Goal: Information Seeking & Learning: Learn about a topic

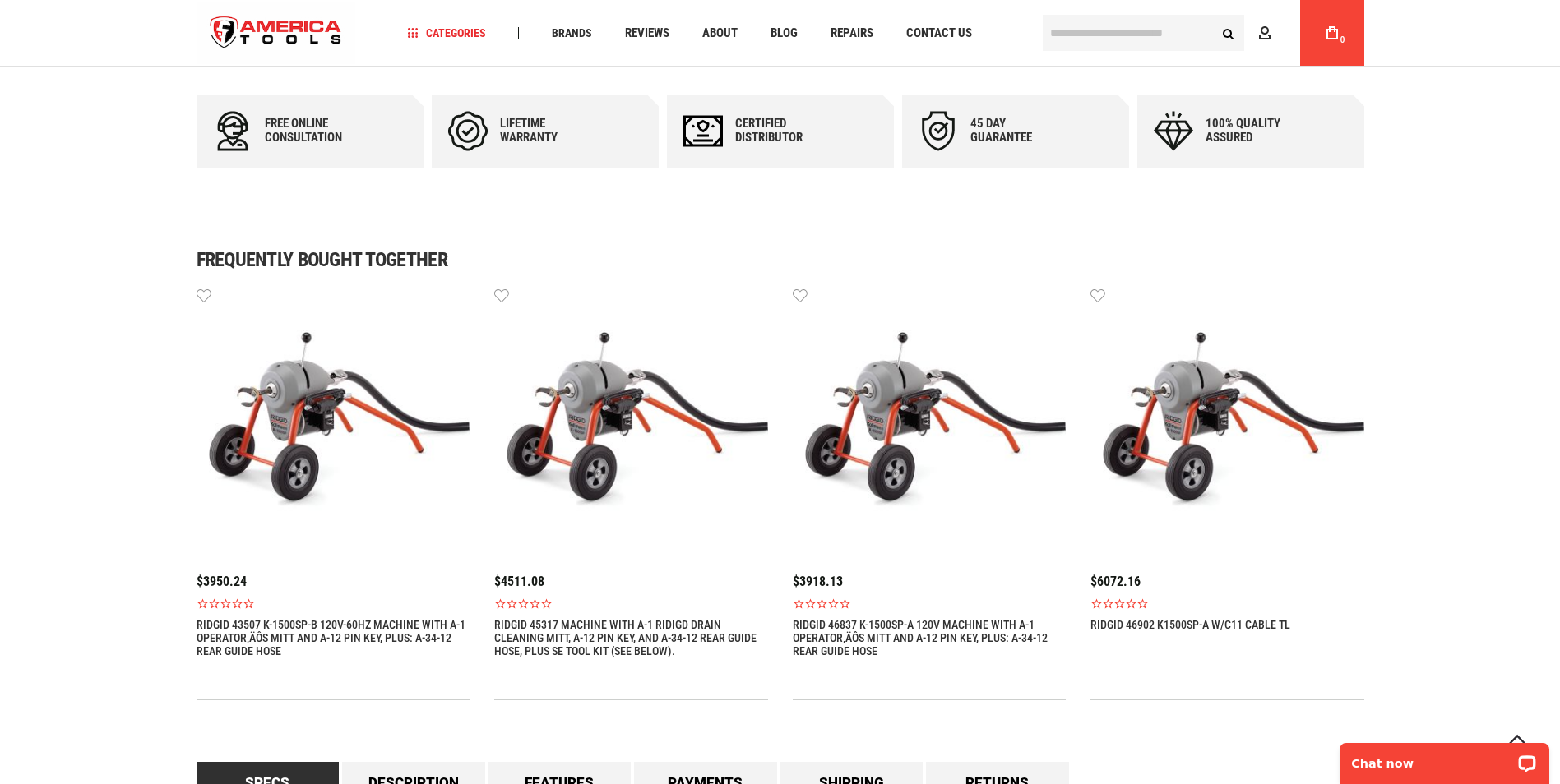
scroll to position [904, 0]
click at [1192, 624] on link "RIDGID 46902 K1500SP-A W/C11 CABLE TL" at bounding box center [1190, 623] width 200 height 13
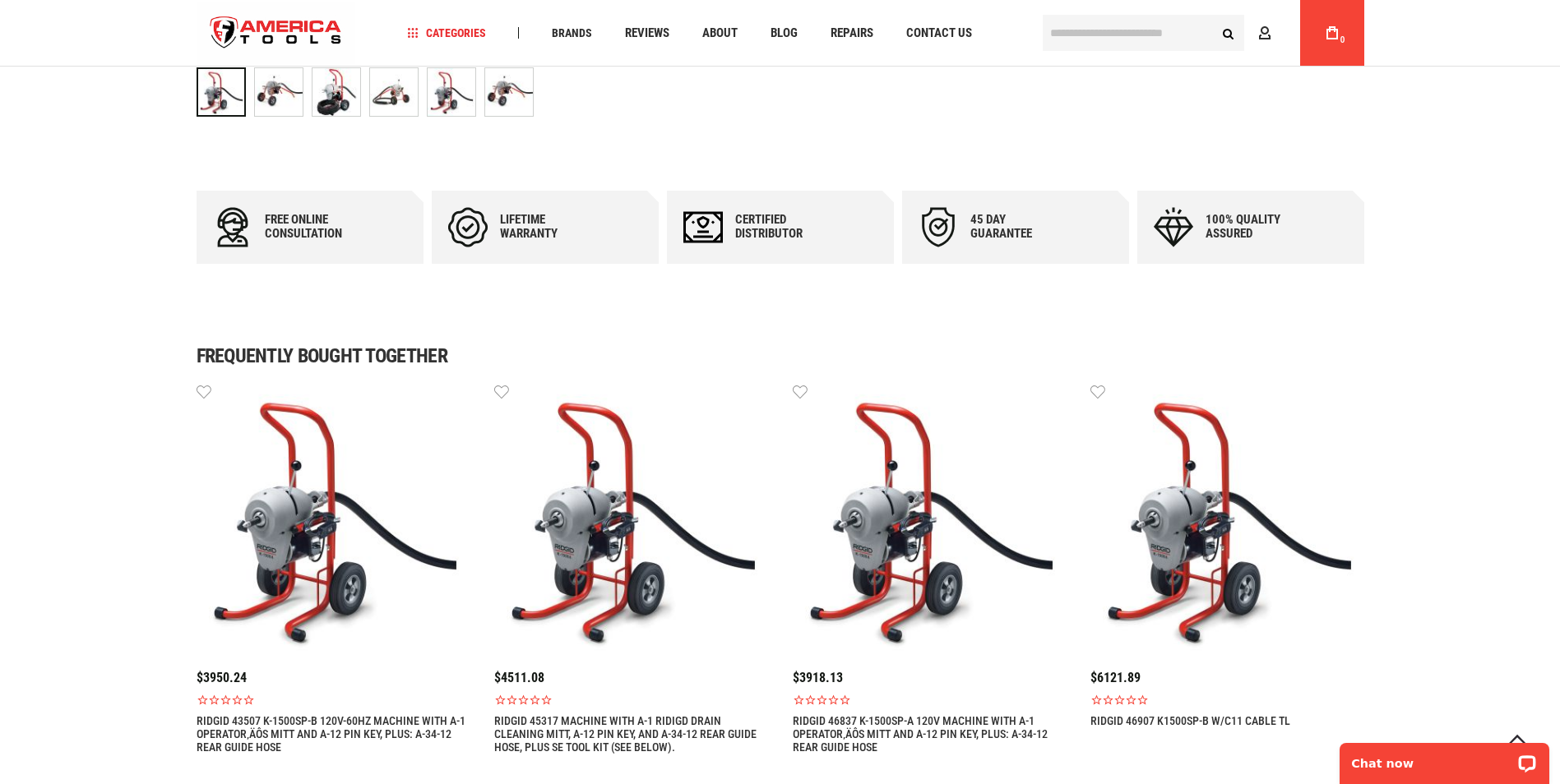
scroll to position [822, 0]
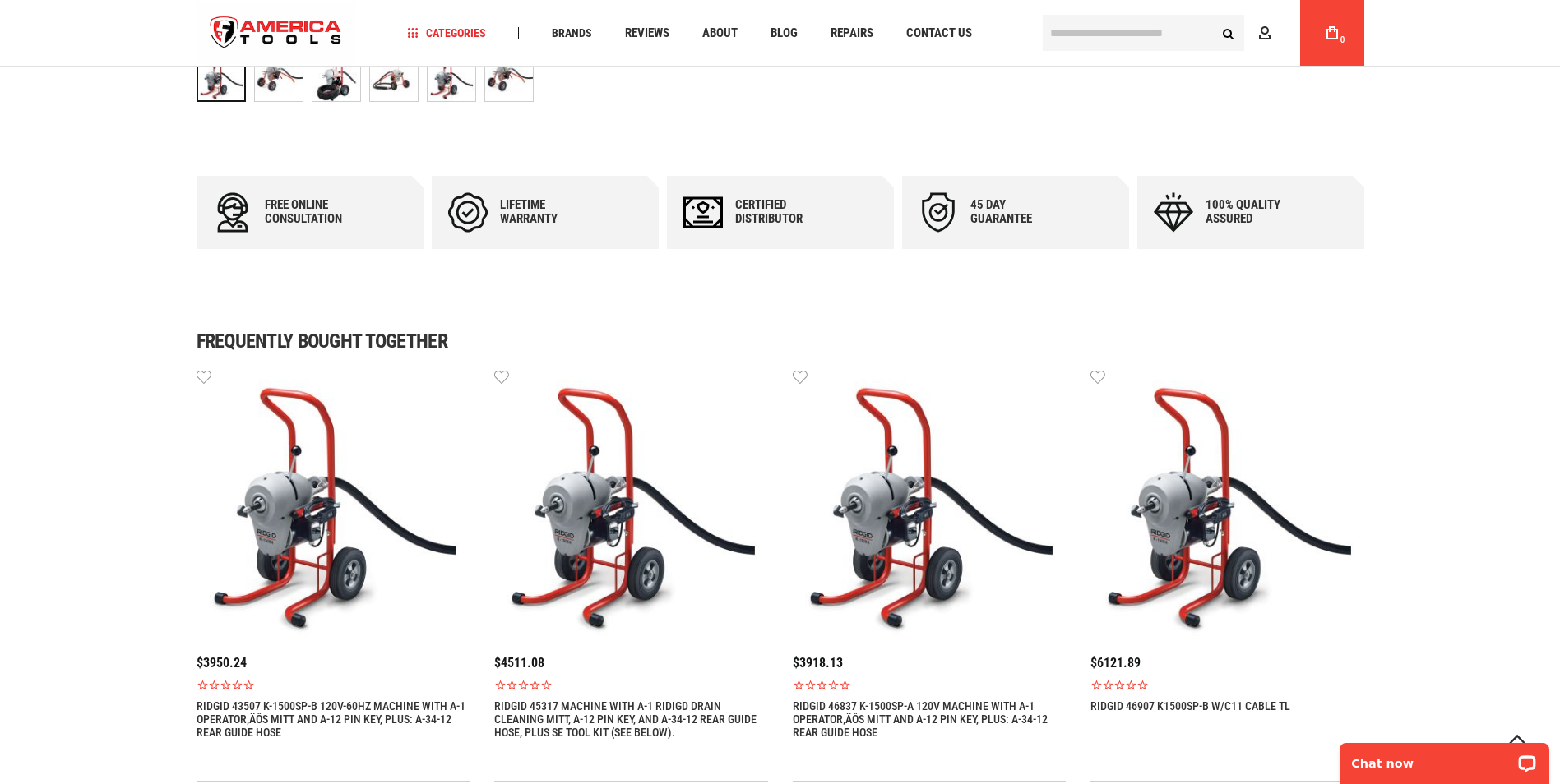
click at [1182, 563] on img at bounding box center [1227, 504] width 273 height 273
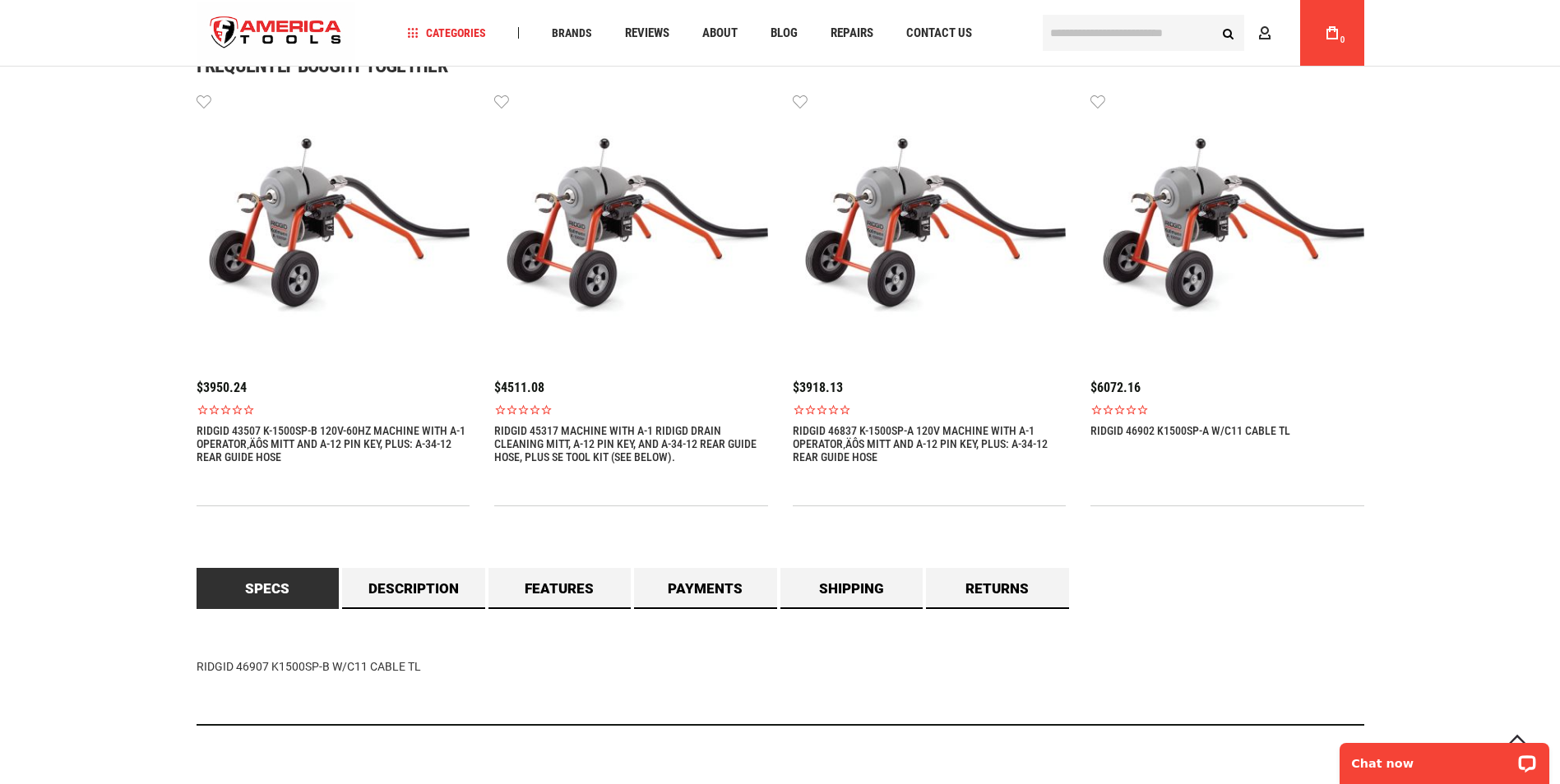
scroll to position [1397, 0]
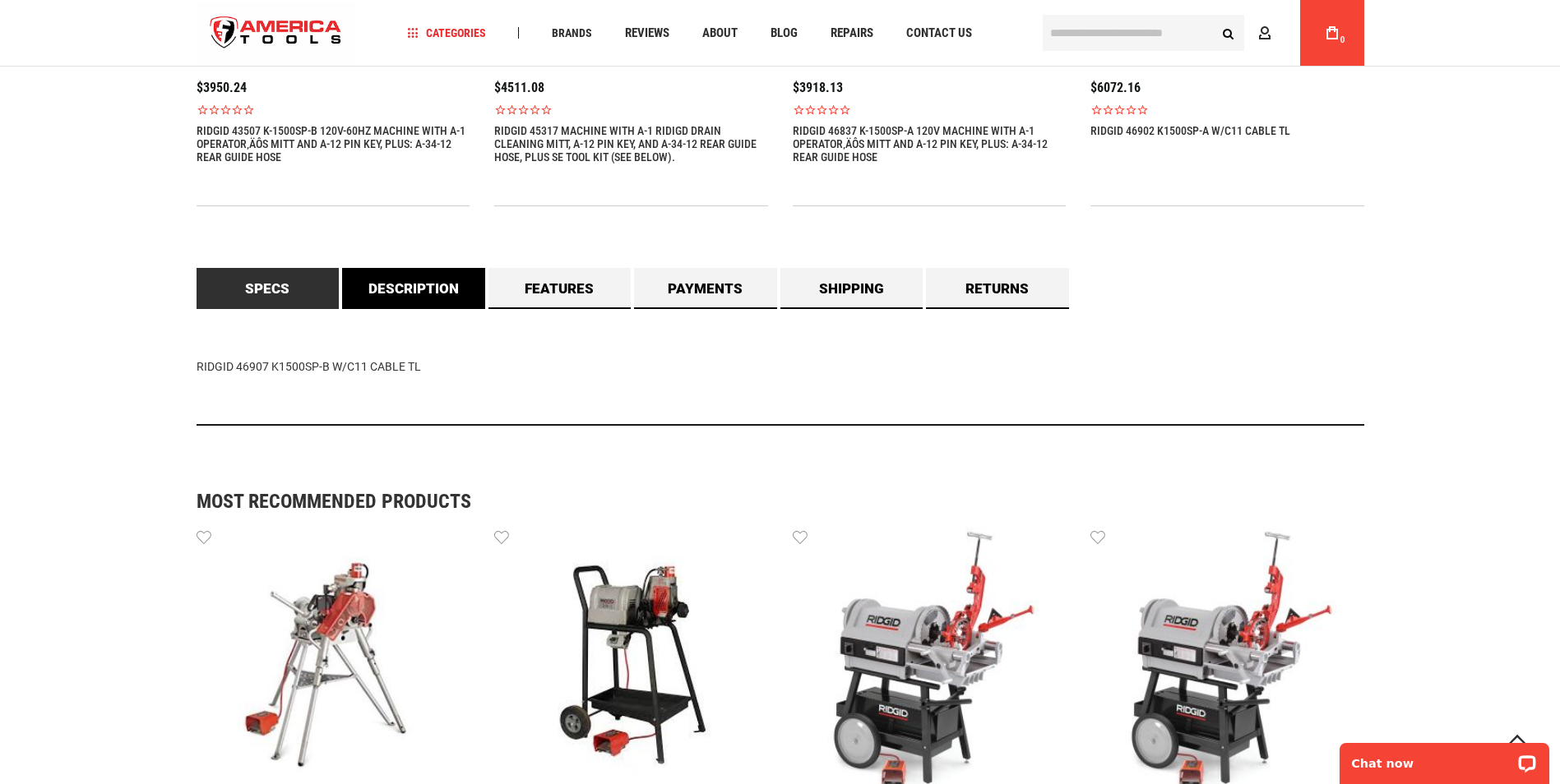
click at [428, 298] on link "Description" at bounding box center [413, 289] width 143 height 41
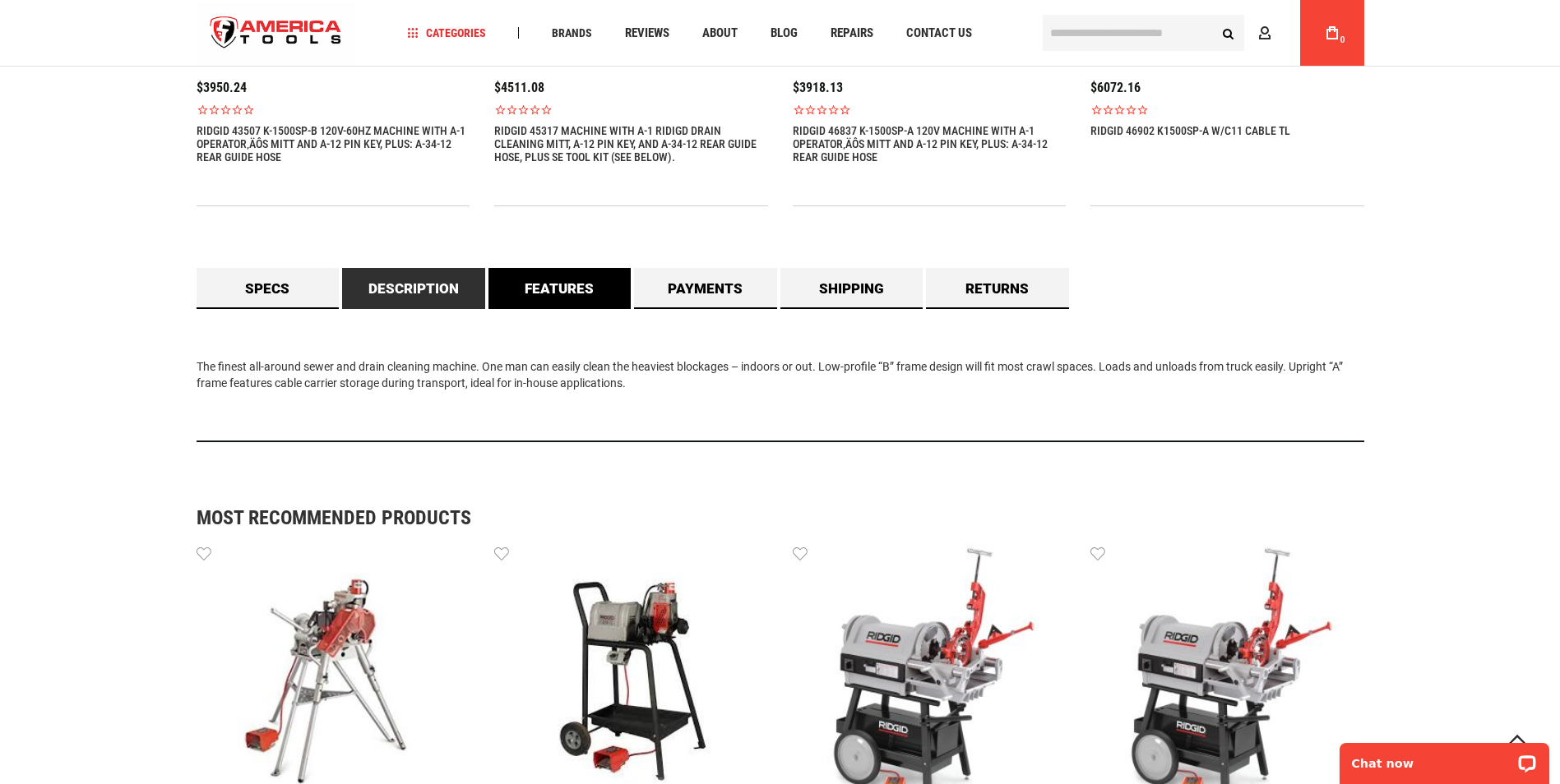
click at [530, 294] on link "Features" at bounding box center [560, 289] width 143 height 41
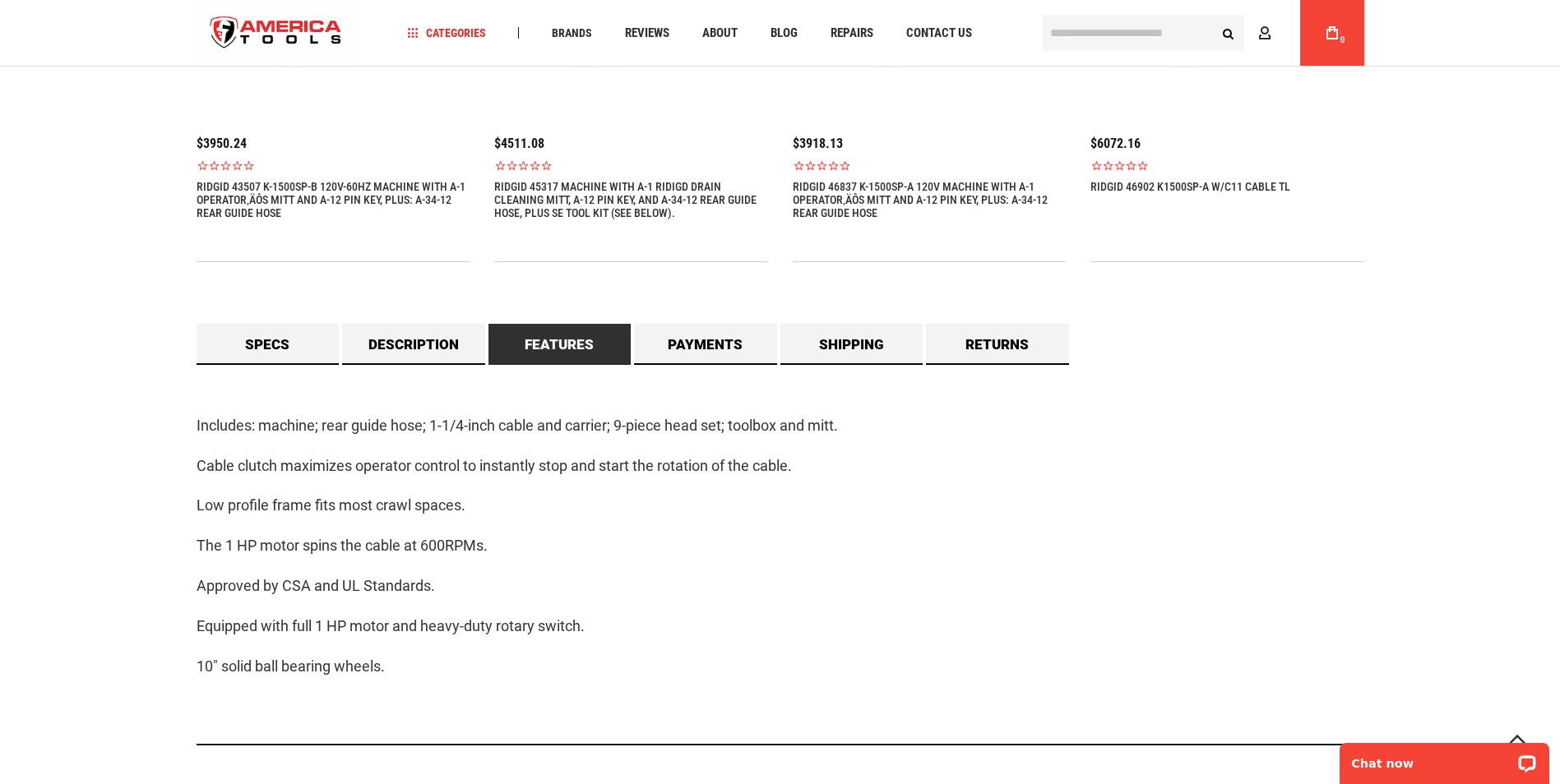
scroll to position [1233, 0]
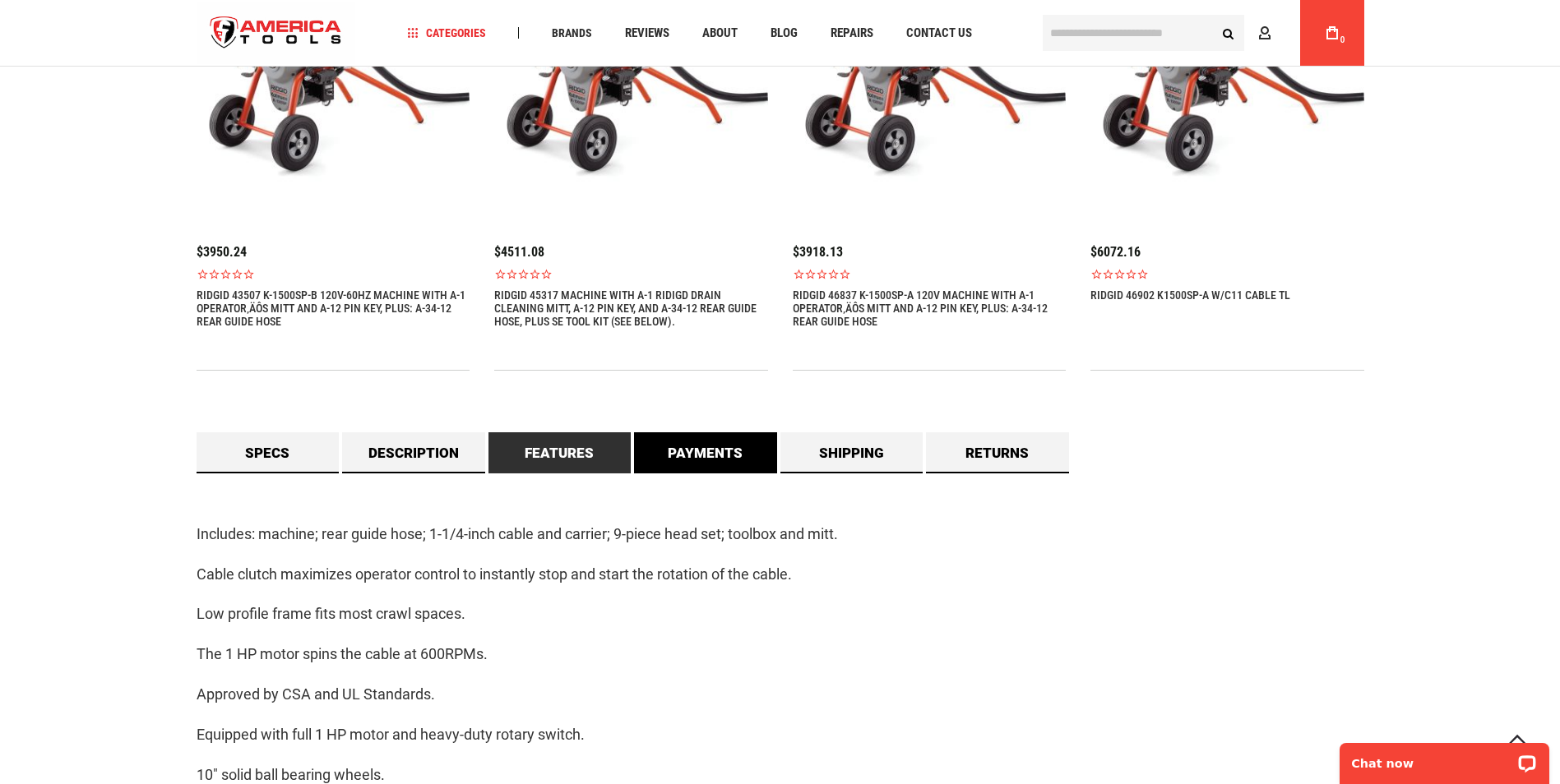
click at [751, 456] on link "Payments" at bounding box center [705, 453] width 143 height 41
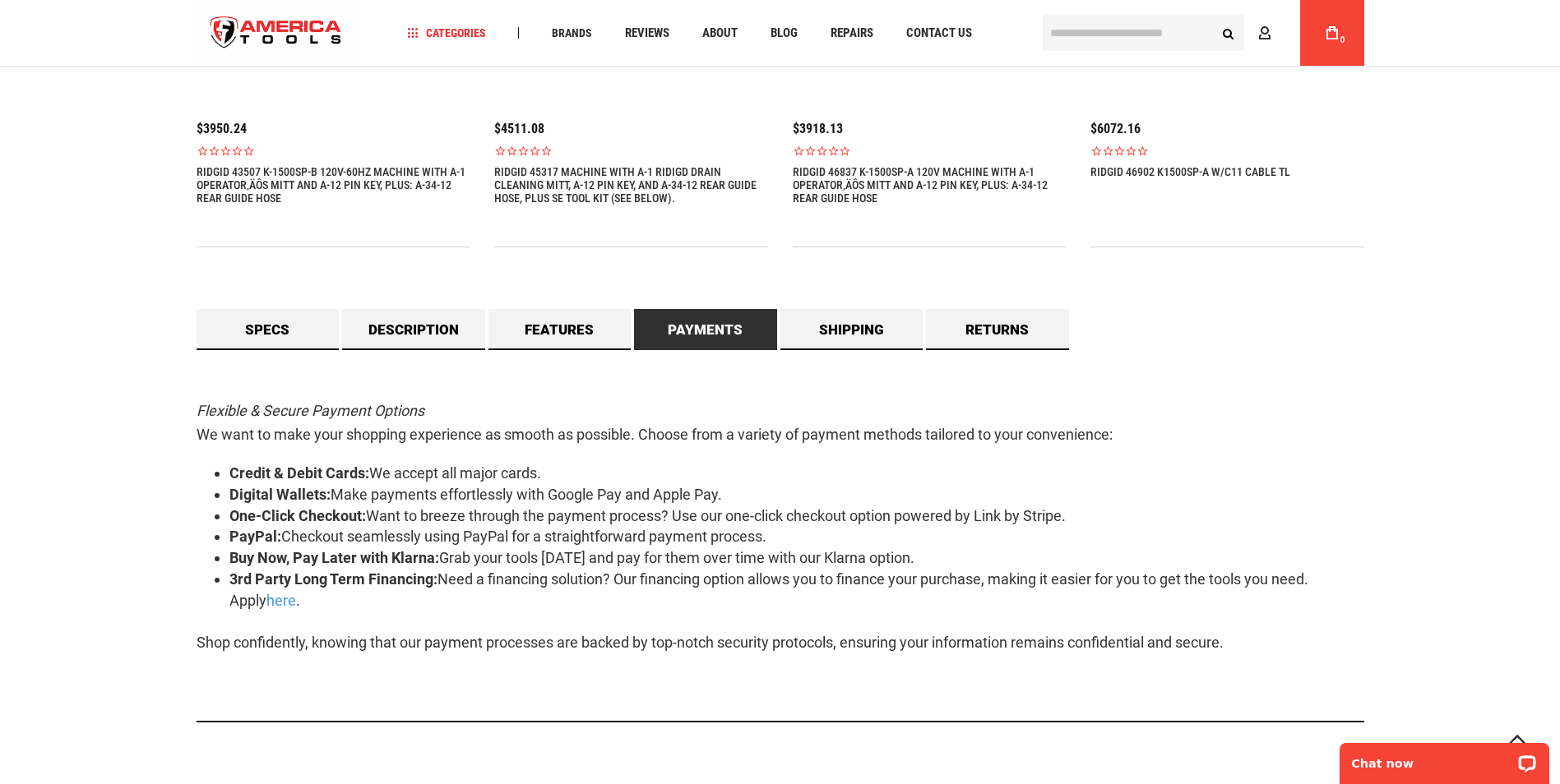
scroll to position [1397, 0]
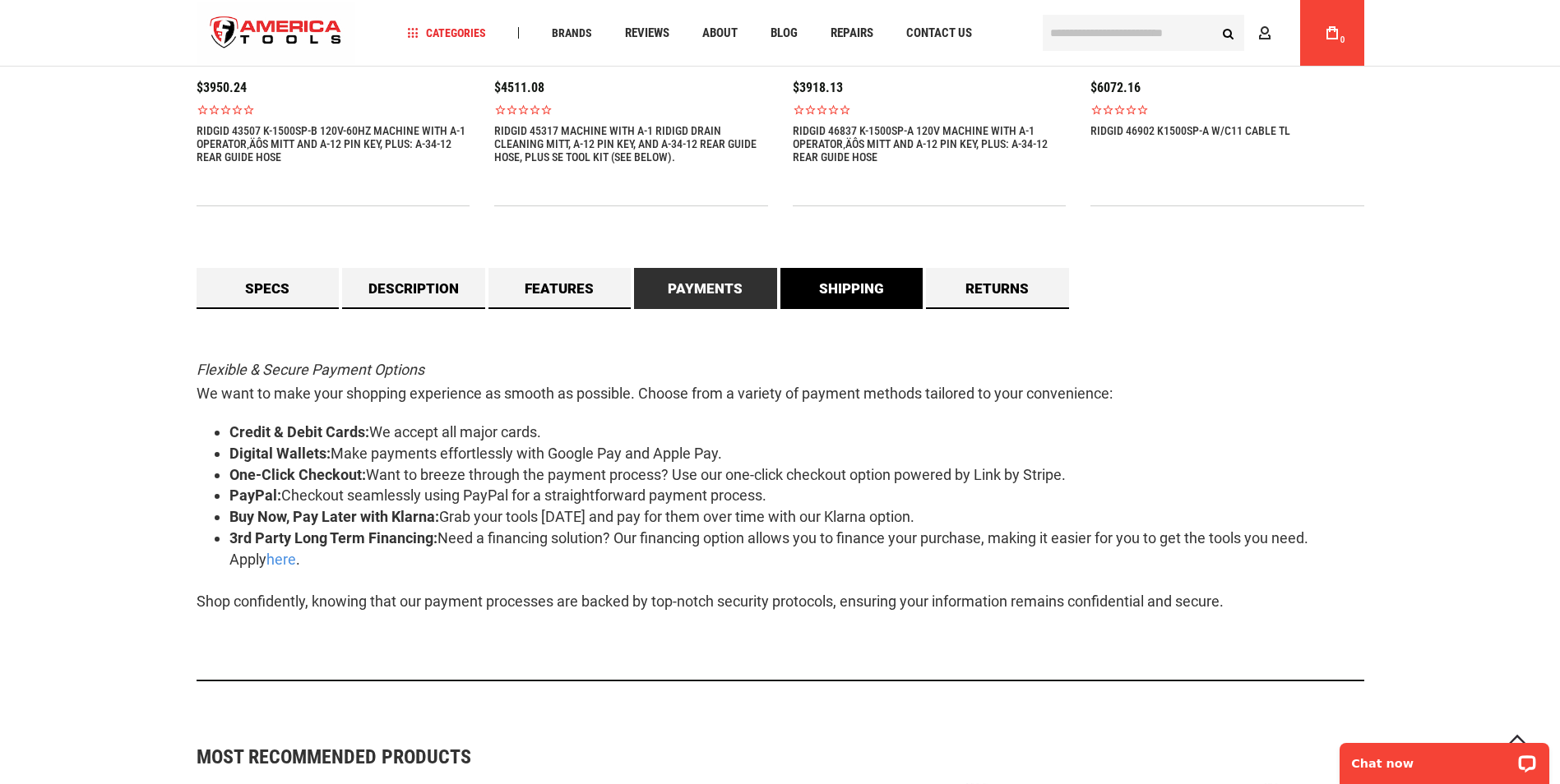
click at [848, 298] on link "Shipping" at bounding box center [851, 289] width 143 height 41
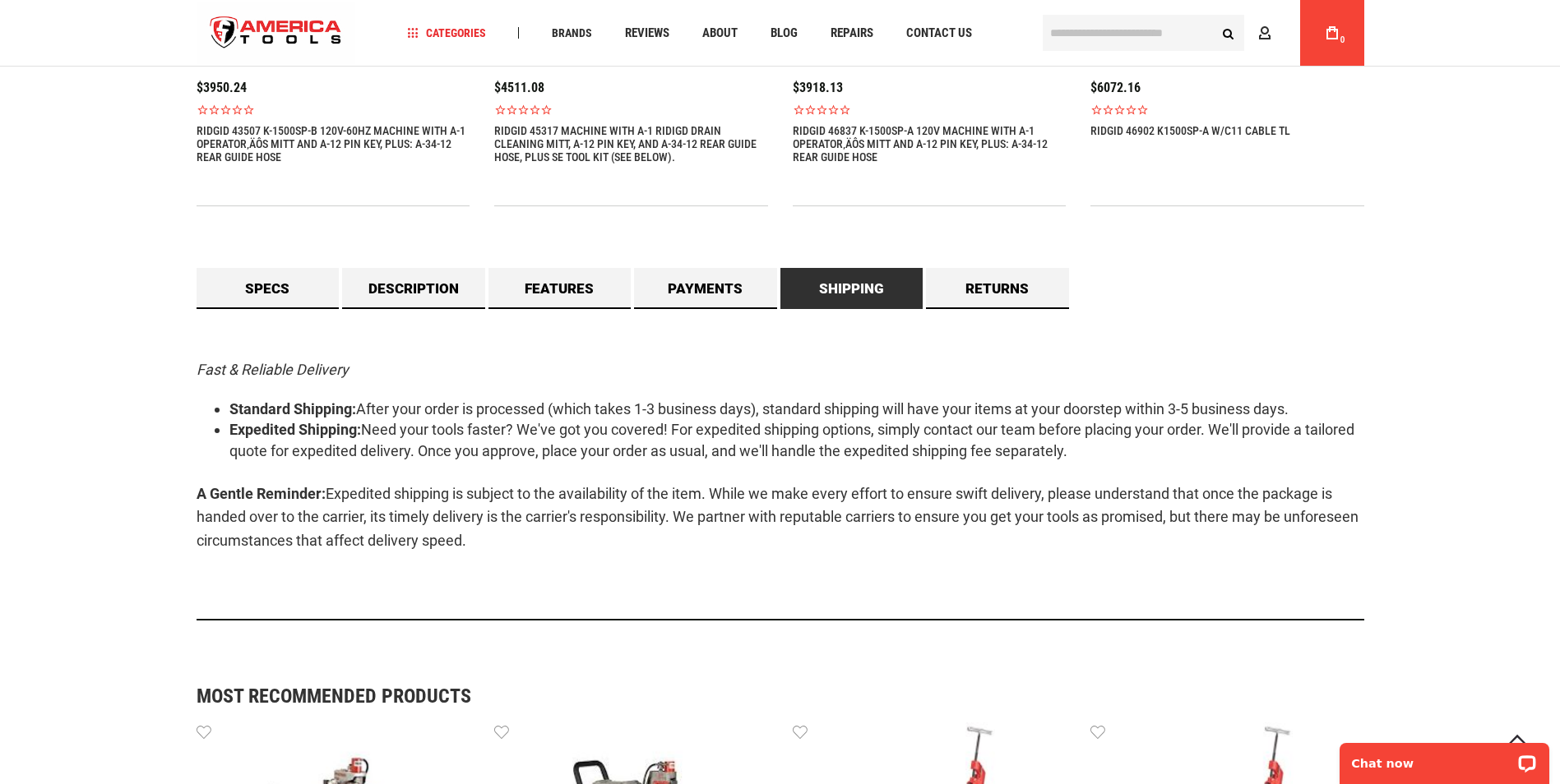
click at [902, 291] on link "Shipping" at bounding box center [851, 289] width 143 height 41
click at [952, 286] on link "Returns" at bounding box center [997, 289] width 143 height 41
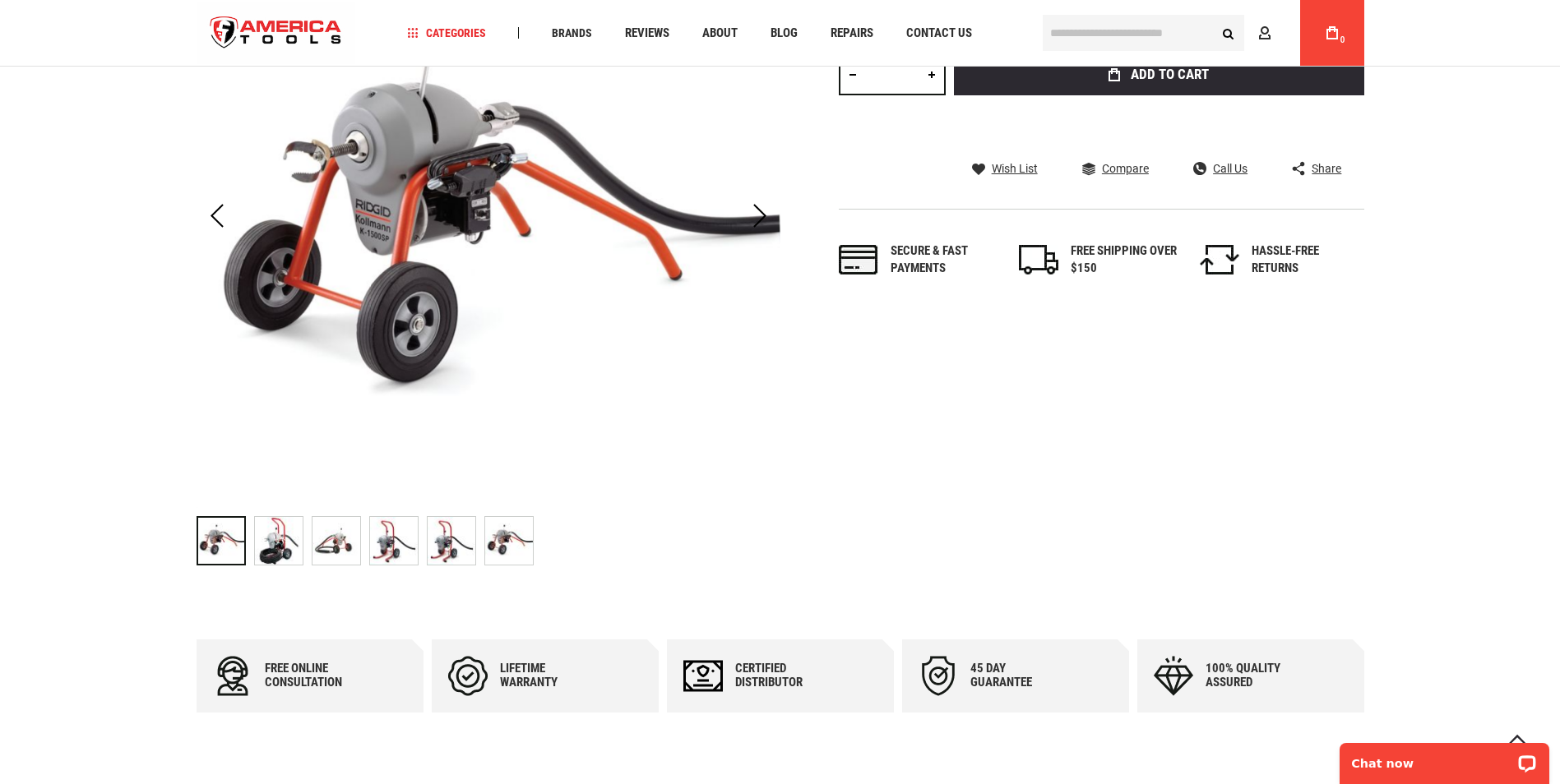
scroll to position [329, 0]
